Goal: Information Seeking & Learning: Find specific page/section

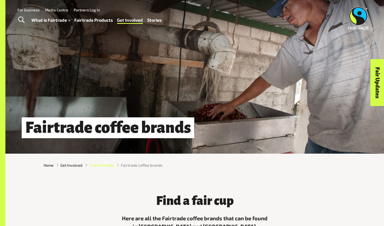
click at [89, 168] on span "Find Fairtrade" at bounding box center [101, 165] width 25 height 6
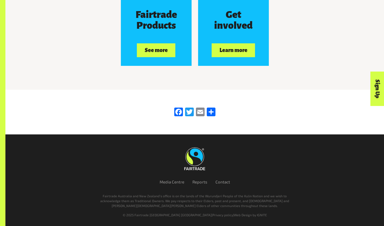
scroll to position [908, 0]
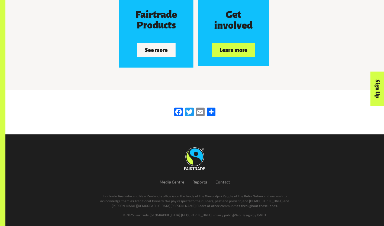
click at [166, 57] on button "See more" at bounding box center [156, 50] width 39 height 14
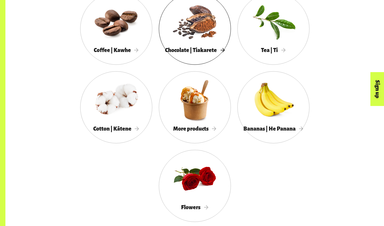
scroll to position [517, 0]
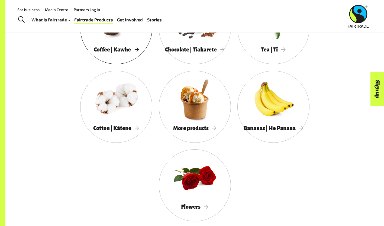
click at [94, 38] on div at bounding box center [116, 20] width 72 height 47
click at [159, 123] on div at bounding box center [195, 99] width 72 height 47
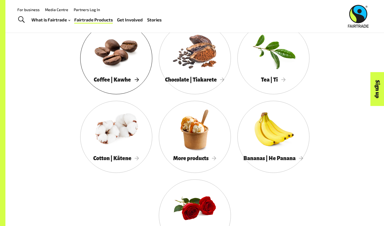
scroll to position [486, 0]
click at [80, 75] on div at bounding box center [116, 51] width 72 height 47
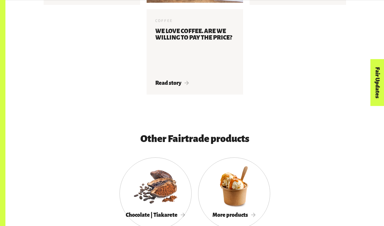
scroll to position [1334, 0]
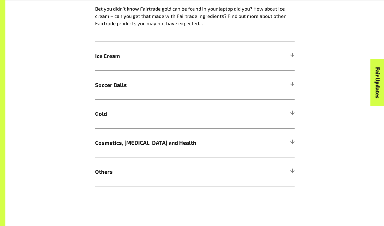
scroll to position [367, 0]
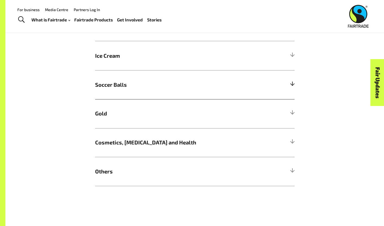
click at [126, 81] on span "Soccer Balls" at bounding box center [170, 85] width 150 height 8
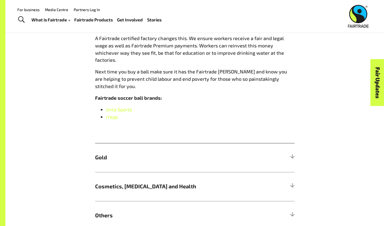
scroll to position [506, 0]
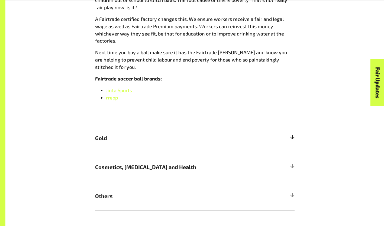
click at [201, 124] on h5 "Gold" at bounding box center [195, 138] width 200 height 29
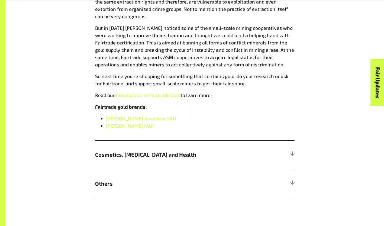
scroll to position [548, 0]
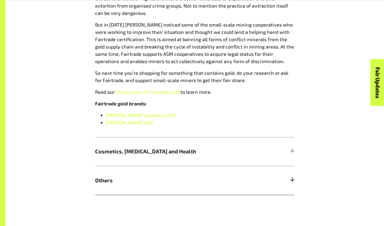
click at [149, 177] on span "Others" at bounding box center [170, 181] width 150 height 8
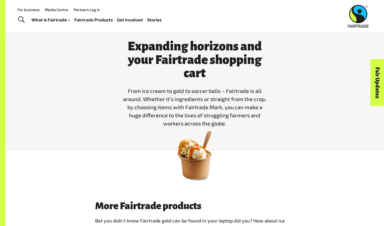
scroll to position [0, 0]
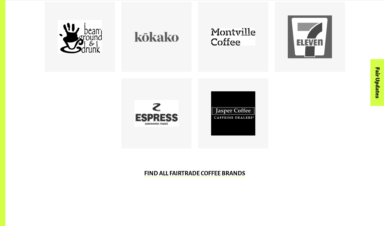
scroll to position [336, 0]
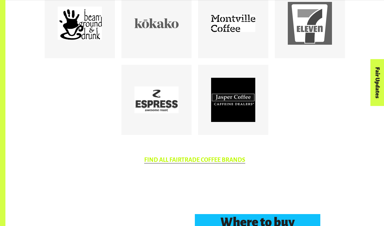
click at [178, 163] on link "FIND ALL FAIRTRADE COFFEE BRANDS" at bounding box center [194, 160] width 101 height 7
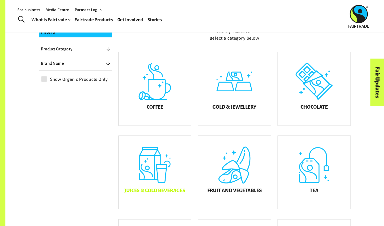
scroll to position [115, 0]
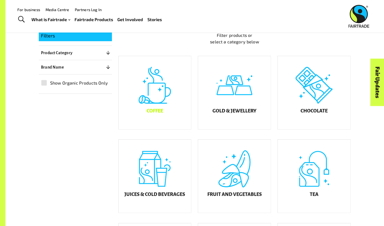
click at [162, 94] on div "Coffee" at bounding box center [155, 92] width 73 height 73
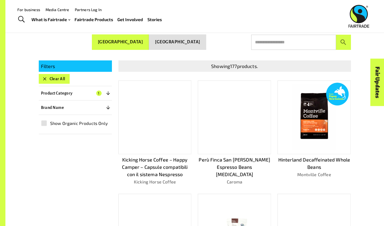
scroll to position [84, 0]
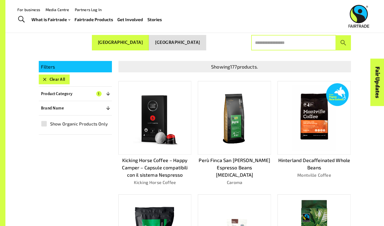
click at [274, 43] on input "text" at bounding box center [293, 42] width 85 height 15
type input "****"
click at [336, 35] on button "submit" at bounding box center [343, 42] width 15 height 15
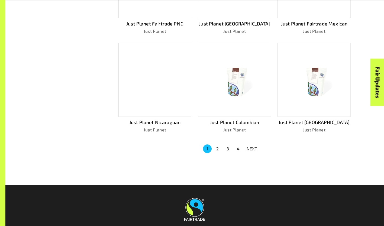
scroll to position [327, 0]
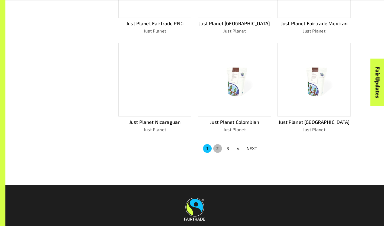
click at [213, 144] on button "2" at bounding box center [217, 148] width 9 height 9
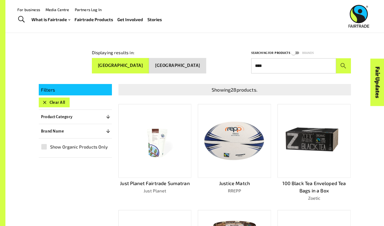
scroll to position [61, 0]
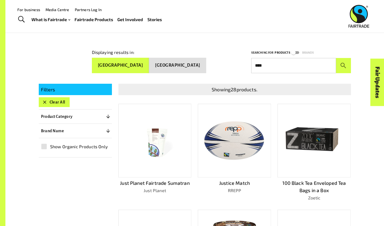
click at [162, 145] on img at bounding box center [154, 141] width 65 height 44
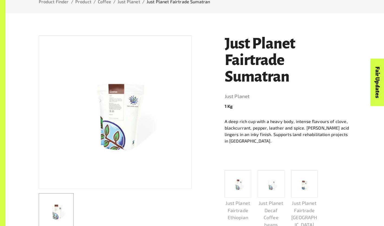
scroll to position [67, 0]
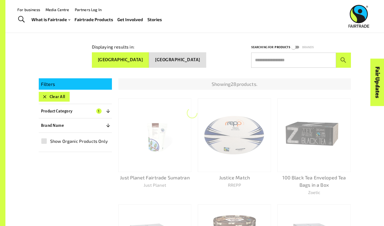
scroll to position [61, 0]
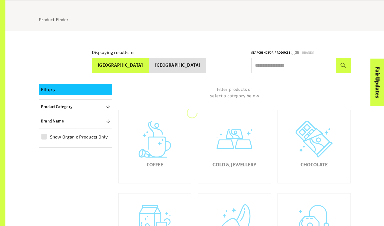
scroll to position [115, 0]
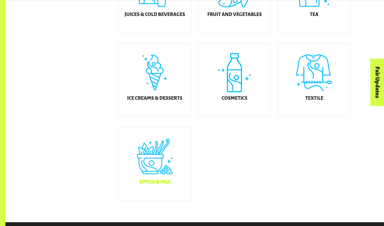
click at [143, 181] on div "Spices & Oils" at bounding box center [155, 163] width 73 height 73
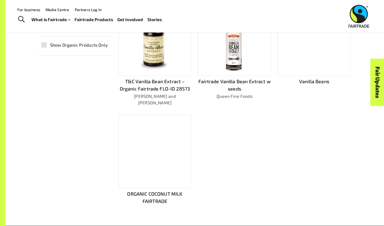
scroll to position [146, 0]
